Goal: Task Accomplishment & Management: Manage account settings

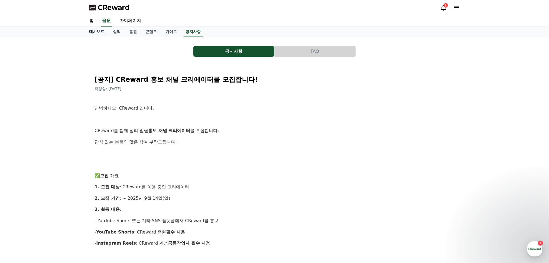
click at [95, 32] on link "대시보드" at bounding box center [97, 32] width 24 height 10
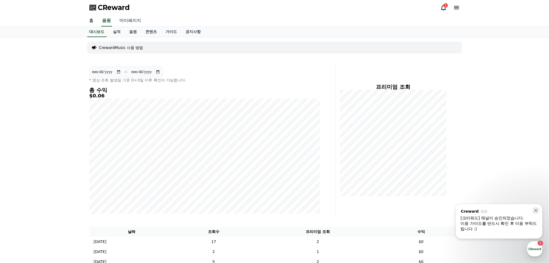
click at [130, 21] on link "마이페이지" at bounding box center [130, 20] width 30 height 11
select select "**********"
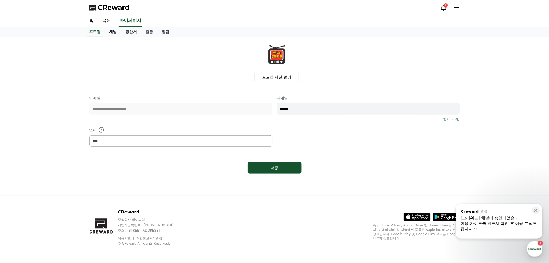
click at [110, 32] on link "채널" at bounding box center [113, 32] width 16 height 10
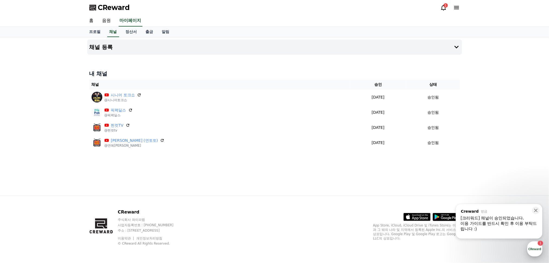
click at [536, 247] on div "button" at bounding box center [534, 249] width 15 height 15
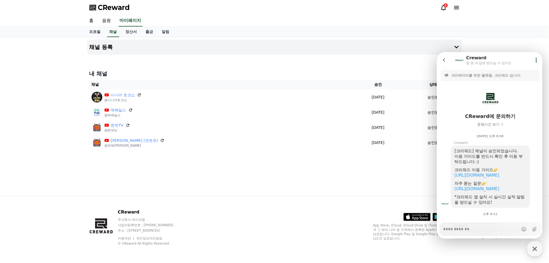
scroll to position [96, 0]
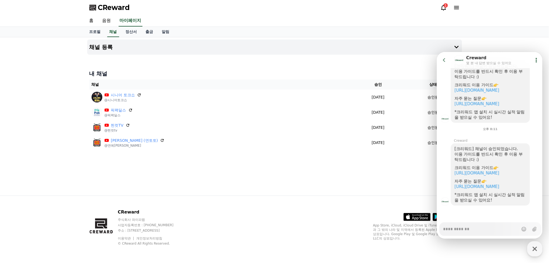
click at [309, 167] on div "채널 등록 내 채널 채널 승인 상태 시니어 토크쇼 @시니어토크쇼 [DATE] 09-09 승인됨 픽팩딜스 @픽팩딜스 [DATE] 08-24 승인…" at bounding box center [274, 116] width 379 height 158
click at [533, 248] on icon "button" at bounding box center [535, 249] width 10 height 10
type textarea "*"
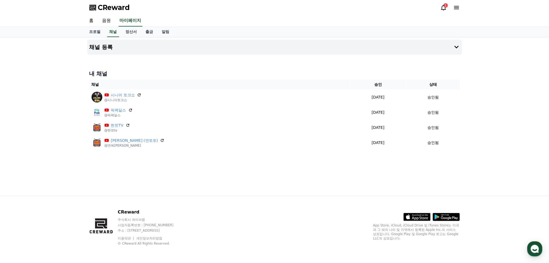
click at [215, 175] on div "채널 등록 내 채널 채널 승인 상태 시니어 토크쇼 @시니어토크쇼 [DATE] 09-09 승인됨 픽팩딜스 @픽팩딜스 [DATE] 08-24 승인…" at bounding box center [274, 116] width 379 height 158
click at [75, 180] on div "채널 등록 내 채널 채널 승인 상태 시니어 토크쇼 @시니어토크쇼 [DATE] 09-09 승인됨 픽팩딜스 @픽팩딜스 [DATE] 08-24 승인…" at bounding box center [274, 116] width 549 height 158
click at [444, 8] on icon at bounding box center [443, 7] width 7 height 7
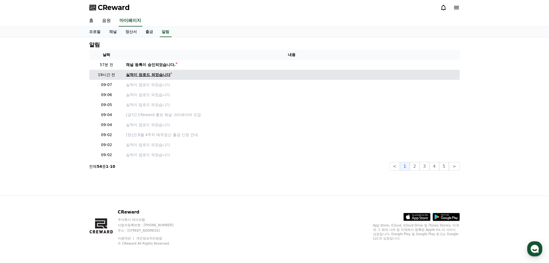
click at [148, 75] on div "실적이 업로드 되었습니다" at bounding box center [148, 75] width 44 height 6
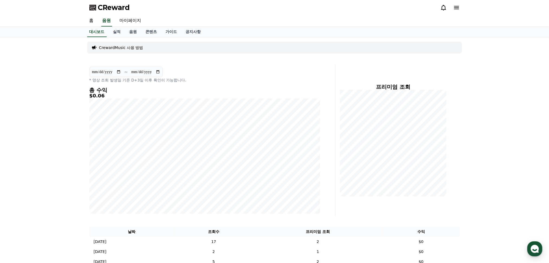
click at [443, 8] on icon at bounding box center [443, 7] width 7 height 7
click at [64, 98] on div "**********" at bounding box center [274, 256] width 549 height 438
